Goal: Task Accomplishment & Management: Complete application form

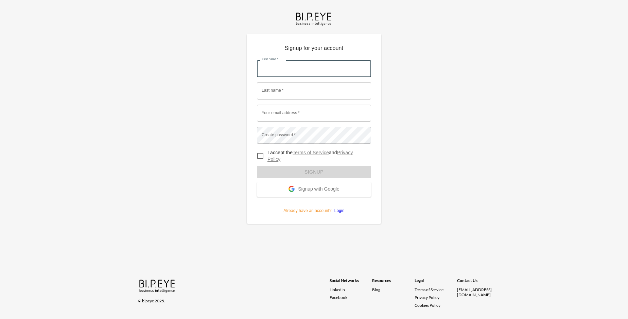
click at [314, 60] on input "First name   *" at bounding box center [314, 68] width 114 height 17
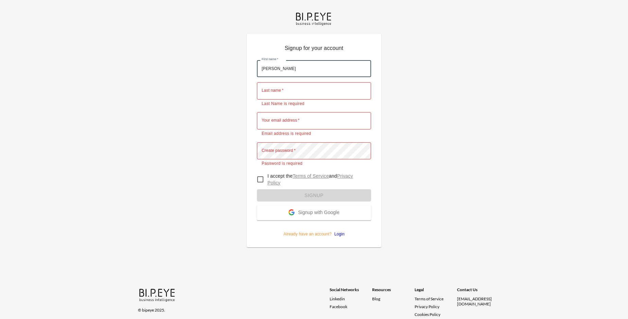
type input "[PERSON_NAME]"
click at [314, 82] on input "Last name   *" at bounding box center [314, 90] width 114 height 17
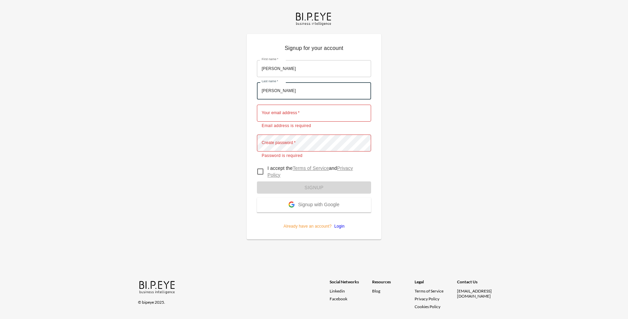
type input "[PERSON_NAME]"
click at [314, 105] on input "Your email address   *" at bounding box center [314, 113] width 114 height 17
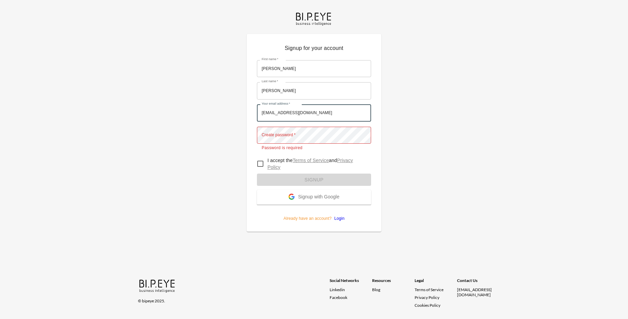
type input "[EMAIL_ADDRESS][DOMAIN_NAME]"
click at [260, 157] on input "I accept the Terms of Service and Privacy Policy" at bounding box center [260, 164] width 14 height 14
checkbox input "true"
click at [314, 194] on span "Signup with Google" at bounding box center [318, 197] width 41 height 7
click at [314, 170] on form "First name   * [PERSON_NAME] First name   * Last name   * [PERSON_NAME] Last na…" at bounding box center [314, 138] width 114 height 167
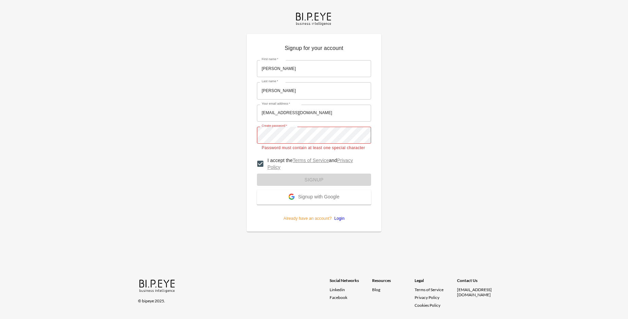
click at [314, 194] on span "Signup with Google" at bounding box center [318, 197] width 41 height 7
